Goal: Download file/media

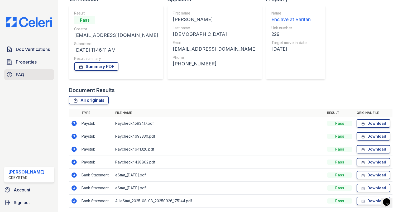
scroll to position [23, 0]
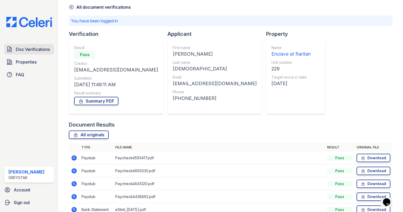
click at [30, 49] on span "Doc Verifications" at bounding box center [33, 49] width 34 height 6
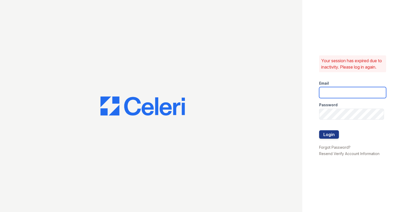
type input "enclaveraritan@greystar.com"
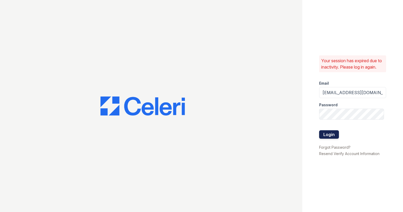
click at [332, 137] on button "Login" at bounding box center [329, 134] width 20 height 8
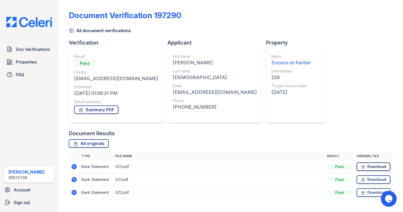
click at [365, 166] on link "Download" at bounding box center [374, 167] width 34 height 8
click at [367, 176] on td "Download" at bounding box center [374, 179] width 38 height 13
click at [367, 180] on link "Download" at bounding box center [374, 180] width 34 height 8
click at [377, 193] on link "Download" at bounding box center [374, 192] width 34 height 8
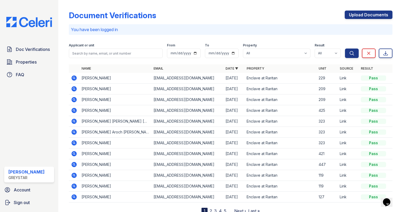
click at [223, 21] on div "Document Verifications Upload Documents" at bounding box center [231, 18] width 324 height 14
